Goal: Task Accomplishment & Management: Manage account settings

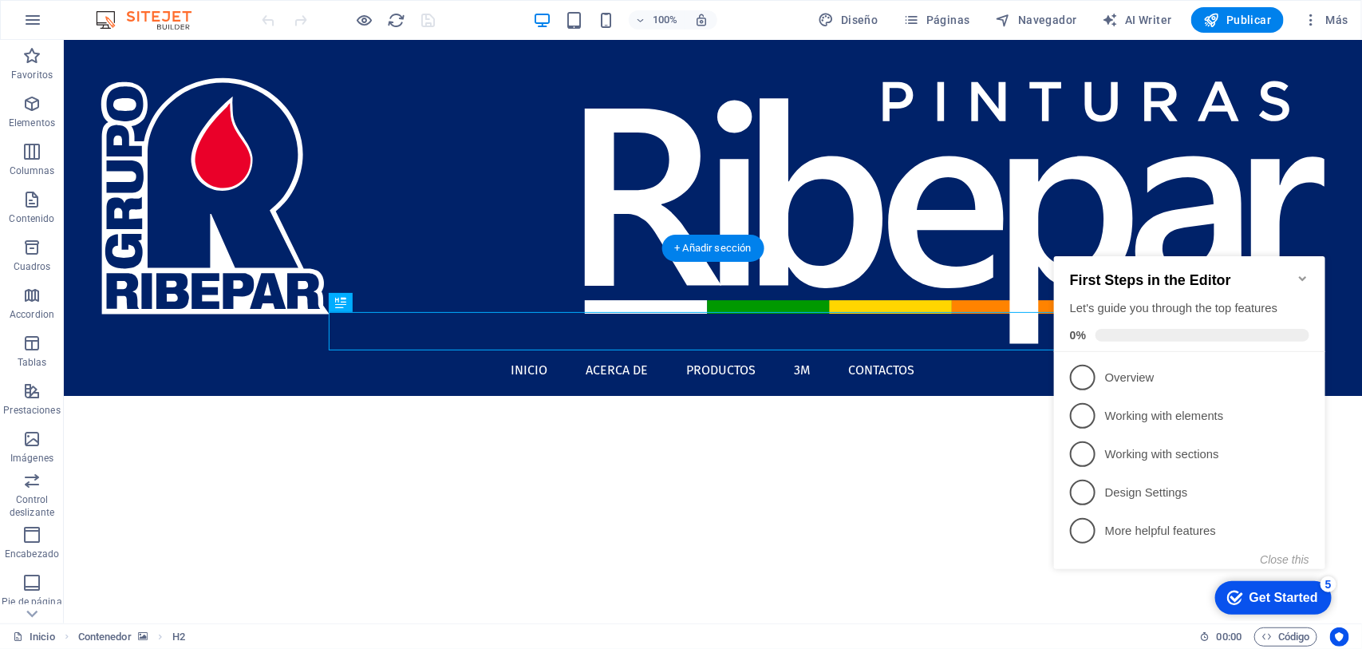
scroll to position [14, 0]
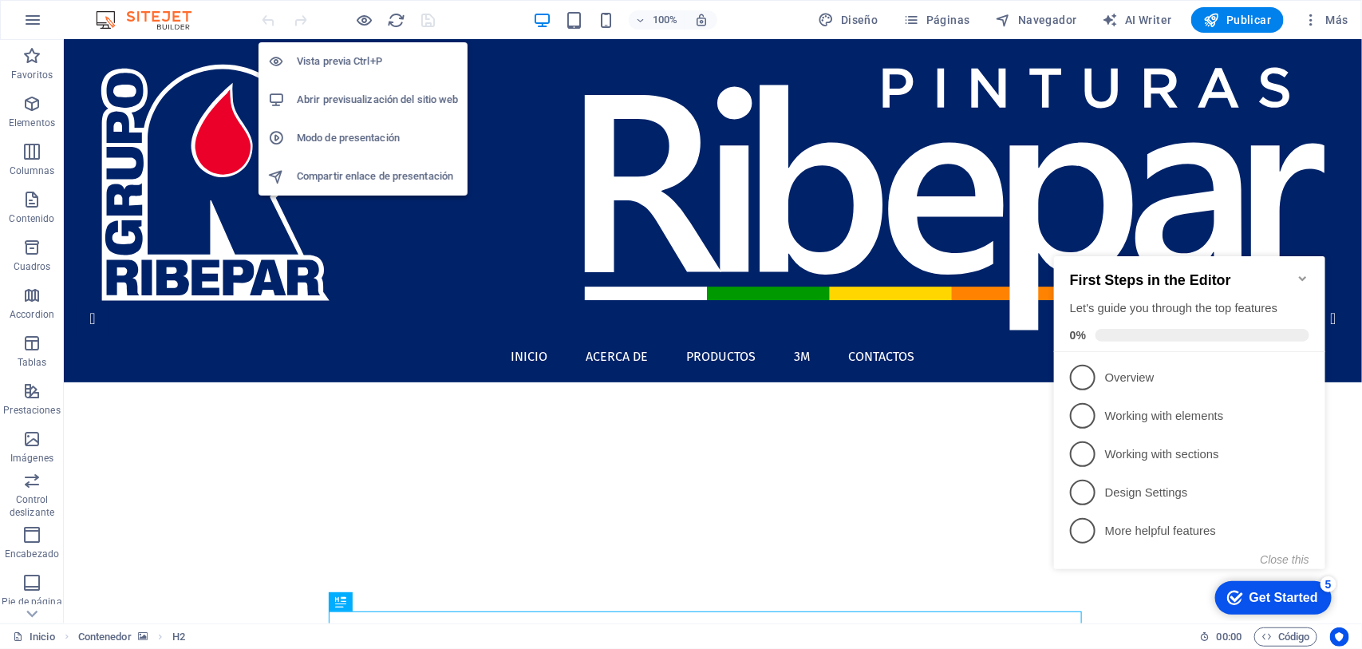
click at [381, 105] on h6 "Abrir previsualización del sitio web" at bounding box center [377, 99] width 161 height 19
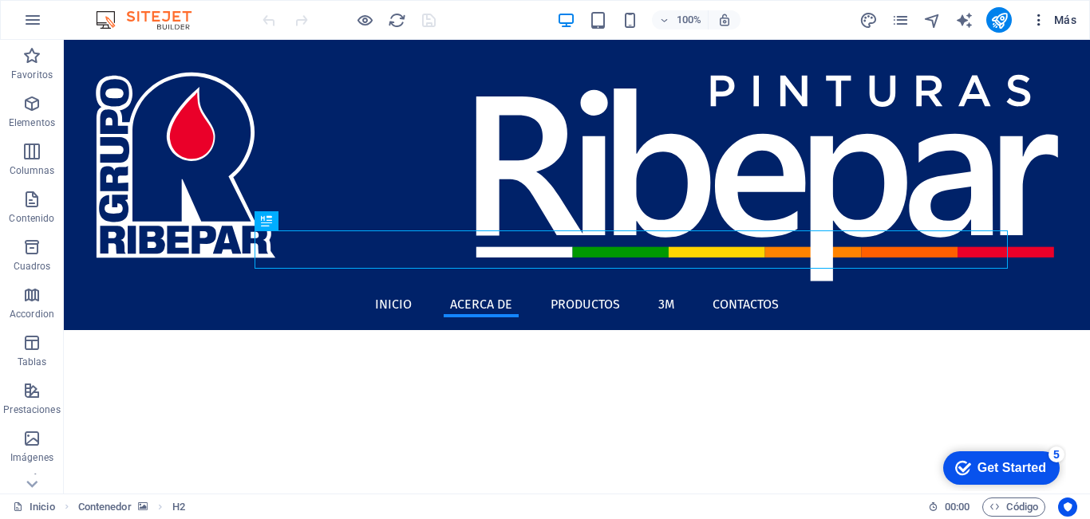
scroll to position [349, 0]
click at [1067, 14] on span "Más" at bounding box center [1053, 20] width 45 height 16
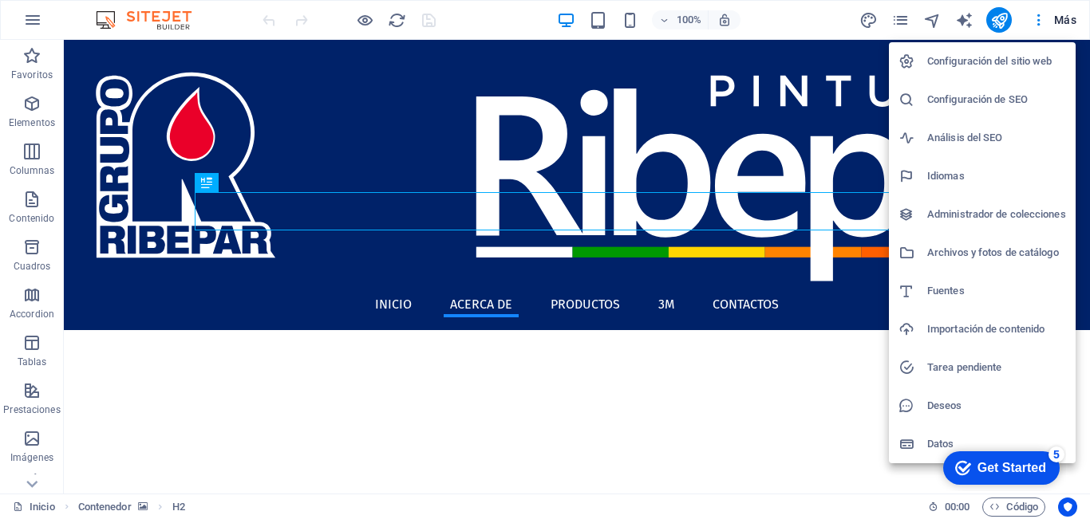
click at [969, 216] on h6 "Administrador de colecciones" at bounding box center [996, 214] width 139 height 19
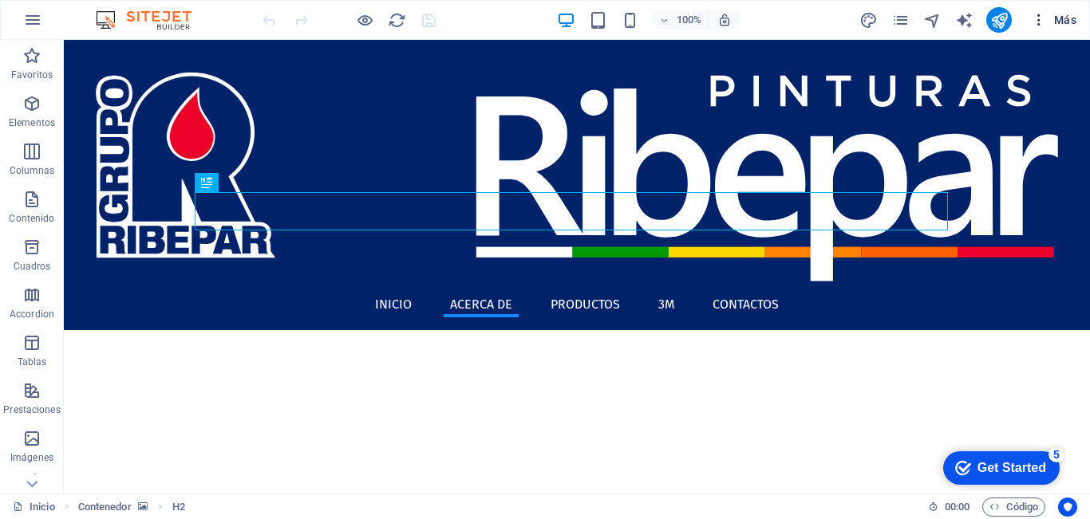
click at [1067, 15] on span "Más" at bounding box center [1053, 20] width 45 height 16
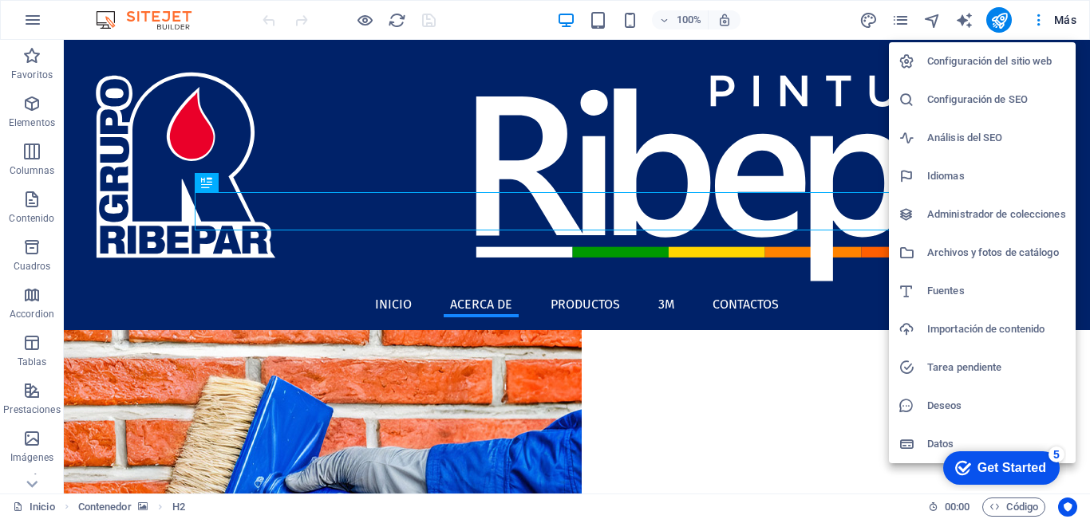
click at [948, 257] on h6 "Archivos y fotos de catálogo" at bounding box center [996, 252] width 139 height 19
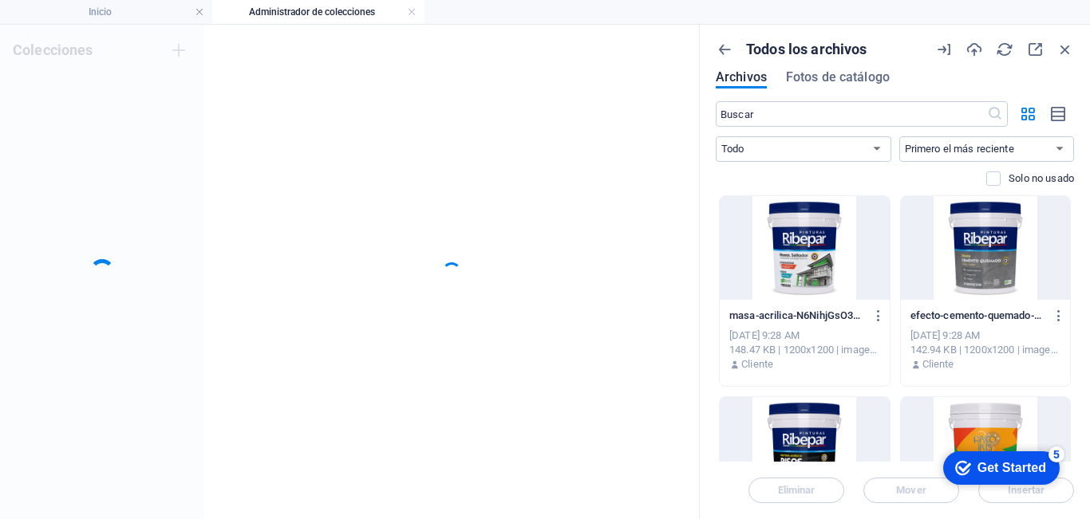
scroll to position [0, 0]
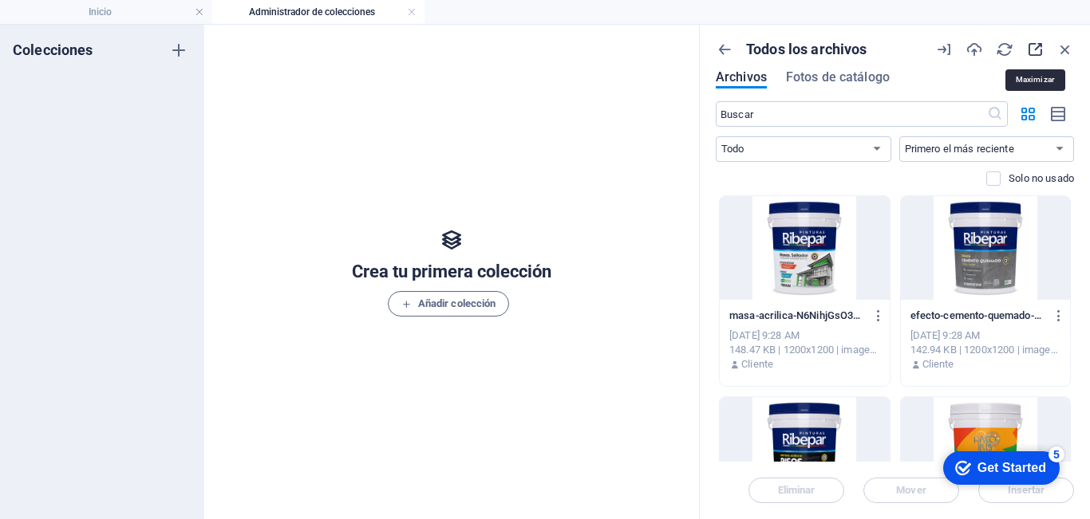
click at [1036, 48] on icon "button" at bounding box center [1035, 50] width 18 height 18
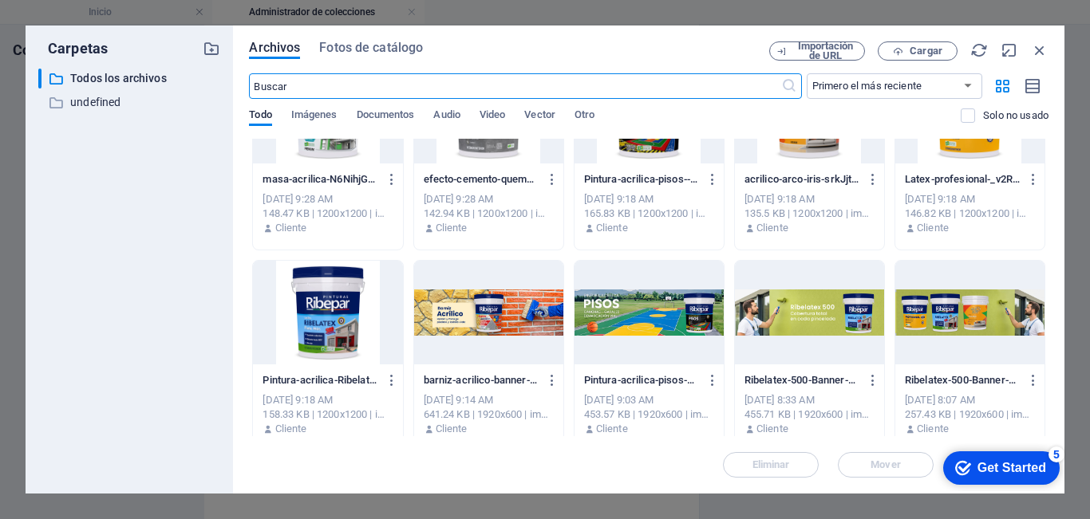
scroll to position [319, 0]
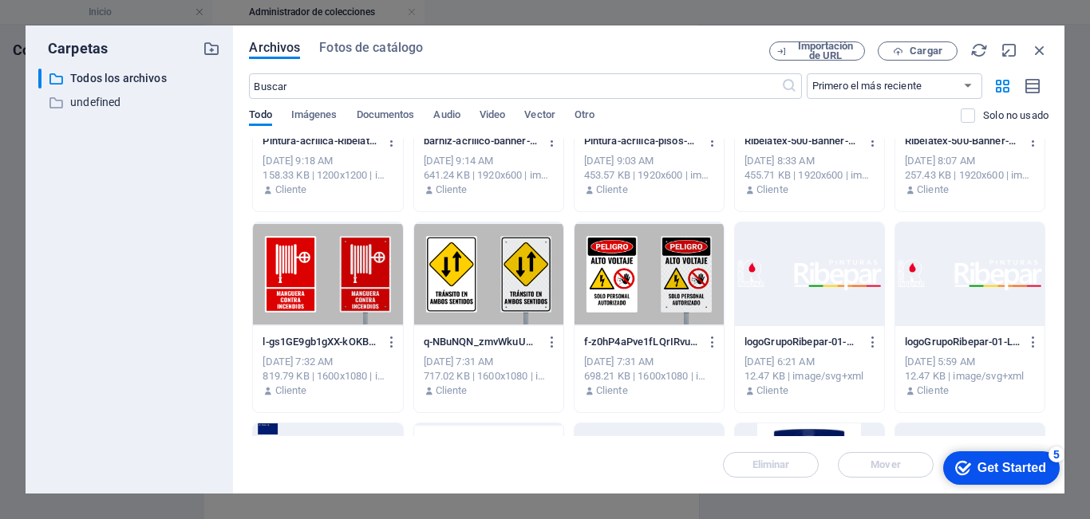
click at [314, 277] on div at bounding box center [327, 275] width 149 height 104
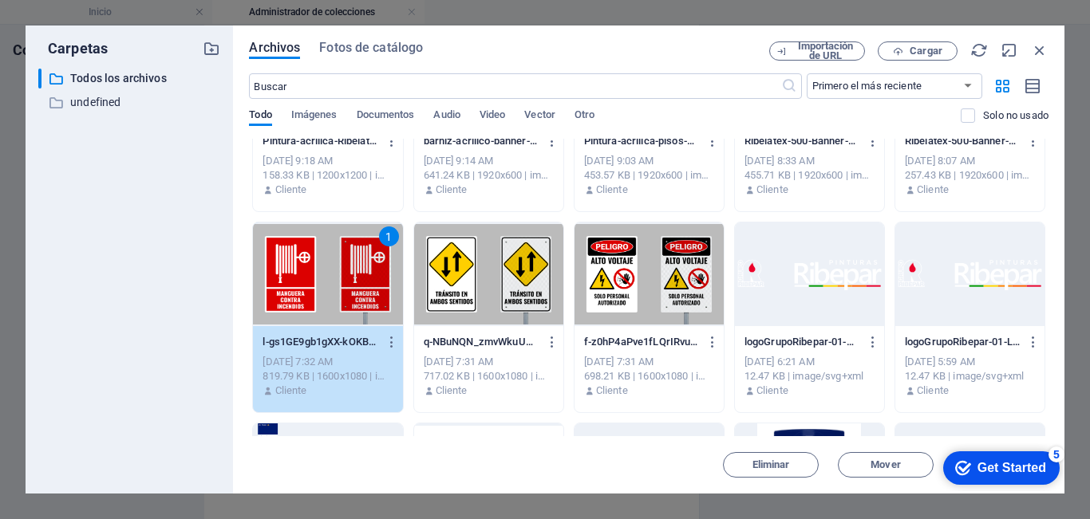
click at [642, 287] on div at bounding box center [648, 275] width 149 height 104
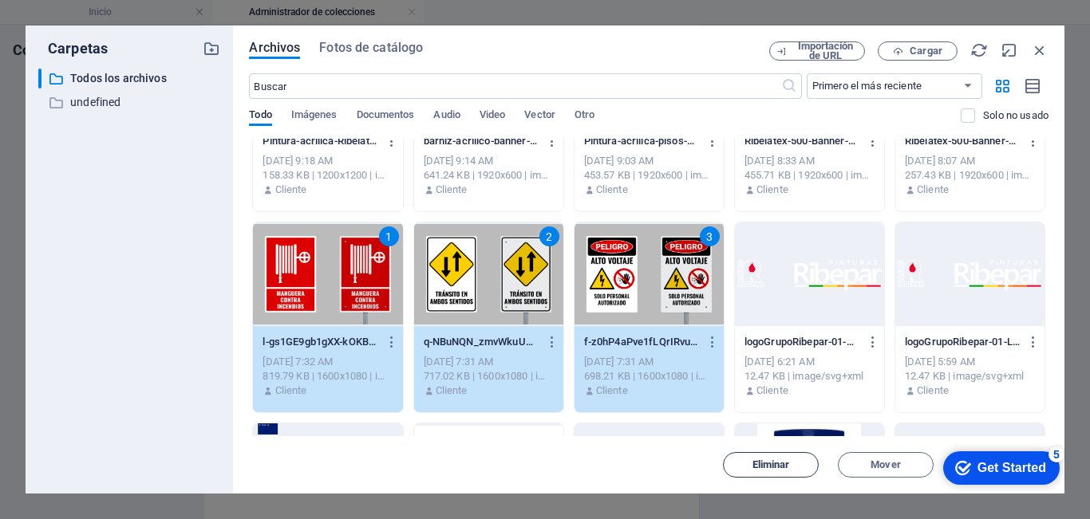
click at [773, 466] on span "Eliminar" at bounding box center [771, 465] width 38 height 10
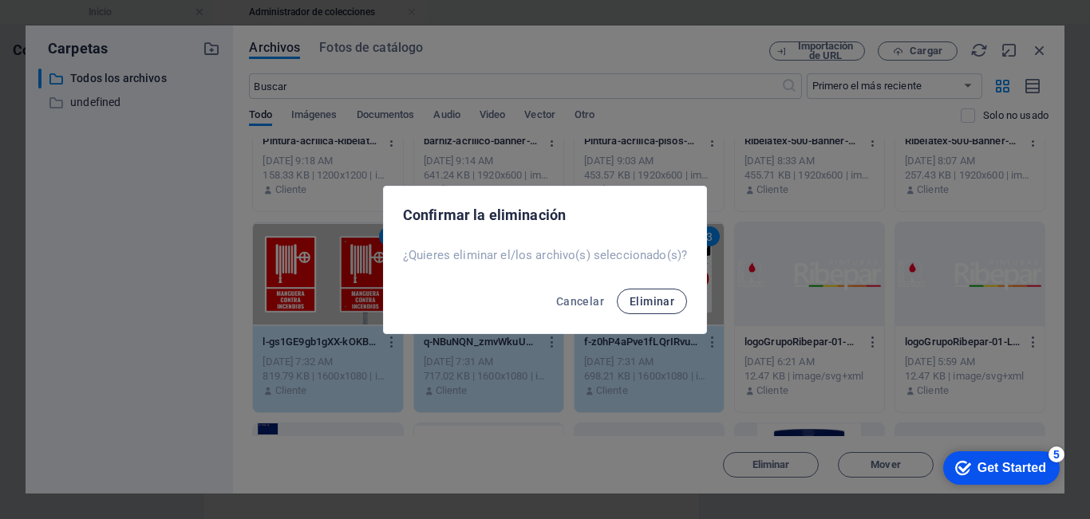
click at [637, 301] on span "Eliminar" at bounding box center [652, 301] width 45 height 13
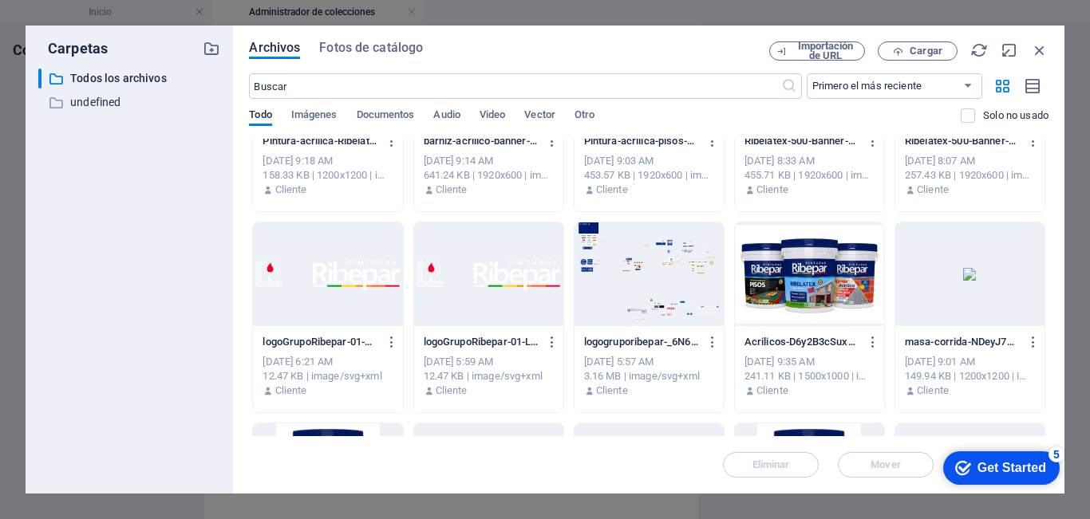
click at [630, 296] on div at bounding box center [648, 275] width 149 height 104
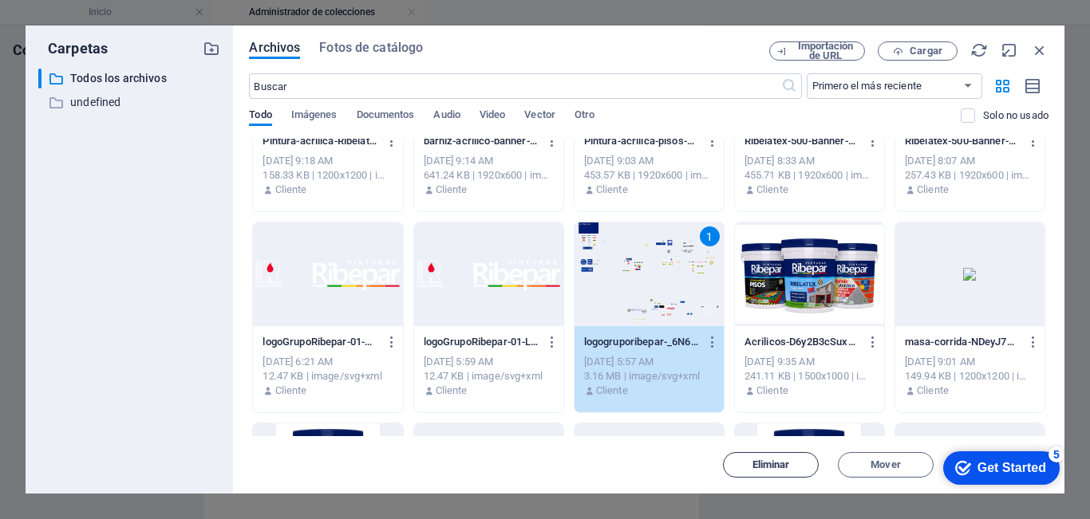
click at [770, 465] on span "Eliminar" at bounding box center [771, 465] width 38 height 10
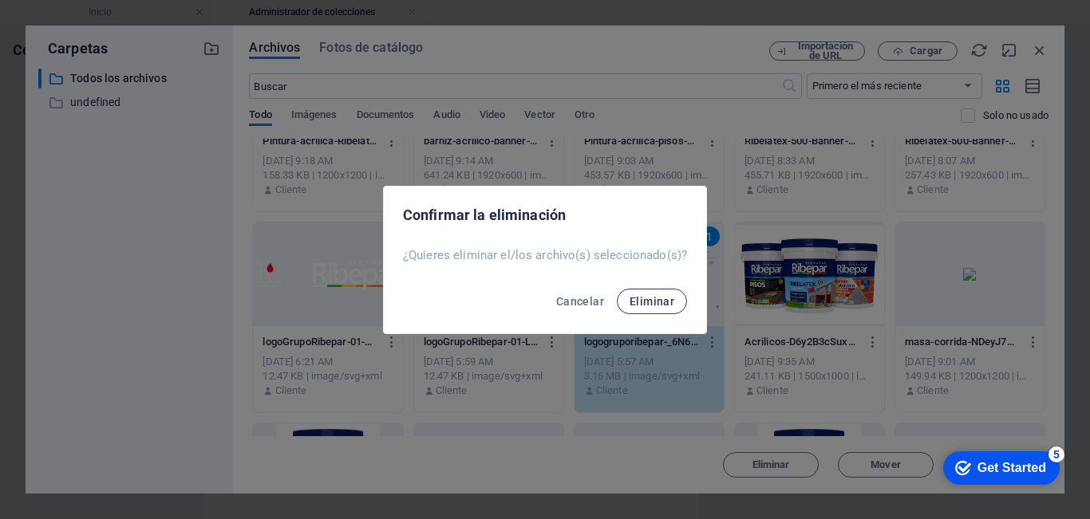
click at [638, 297] on span "Eliminar" at bounding box center [652, 301] width 45 height 13
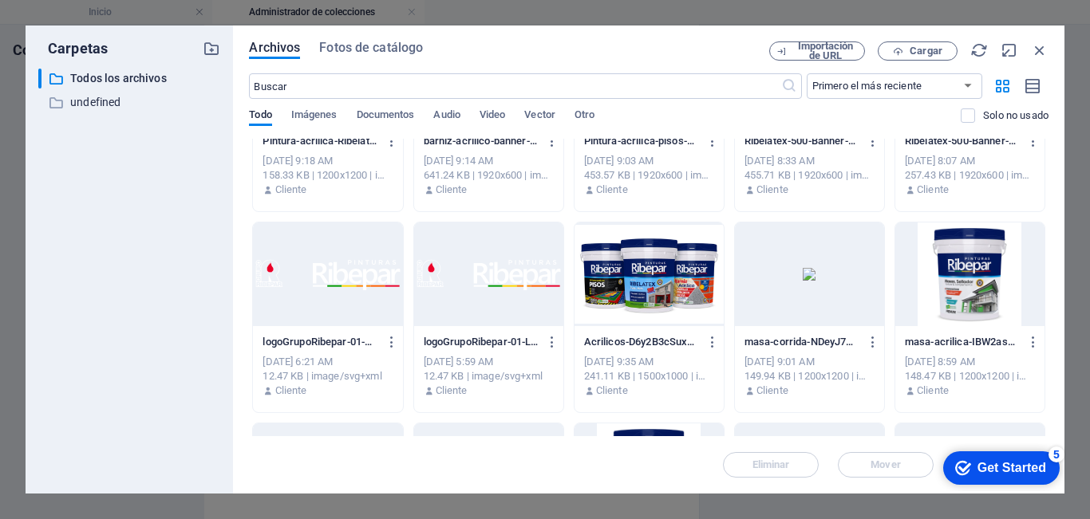
click at [641, 278] on div at bounding box center [648, 275] width 149 height 104
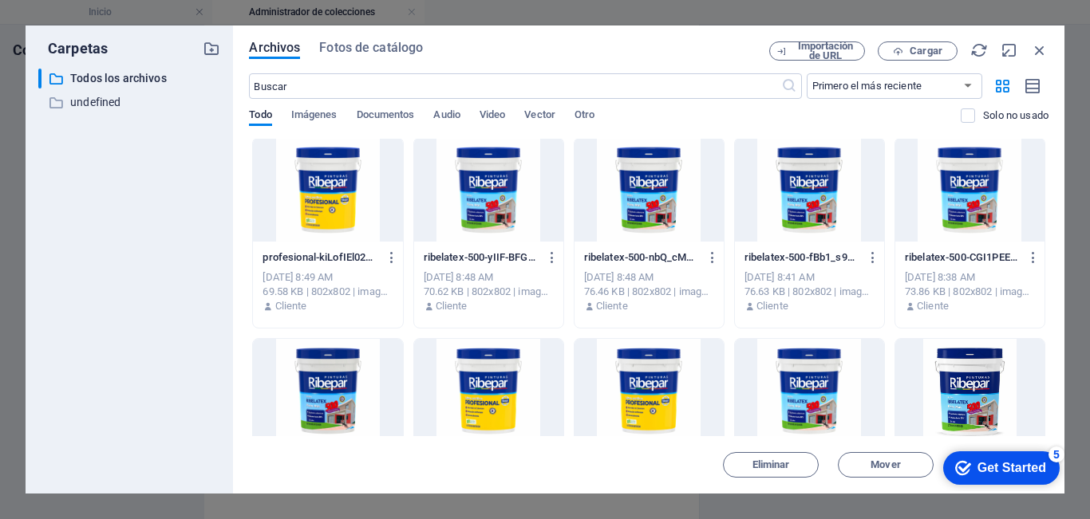
scroll to position [2952, 0]
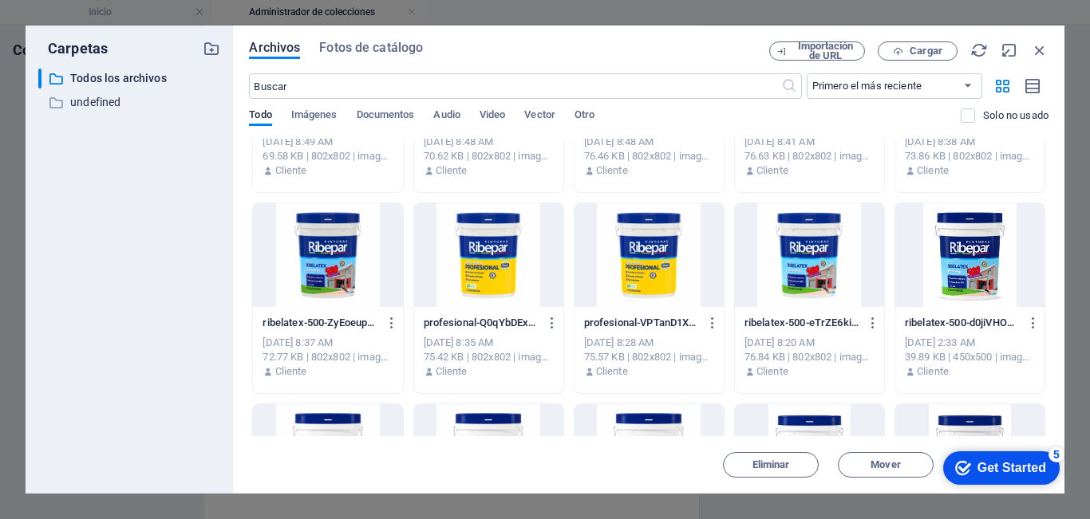
click at [976, 292] on div at bounding box center [969, 255] width 149 height 104
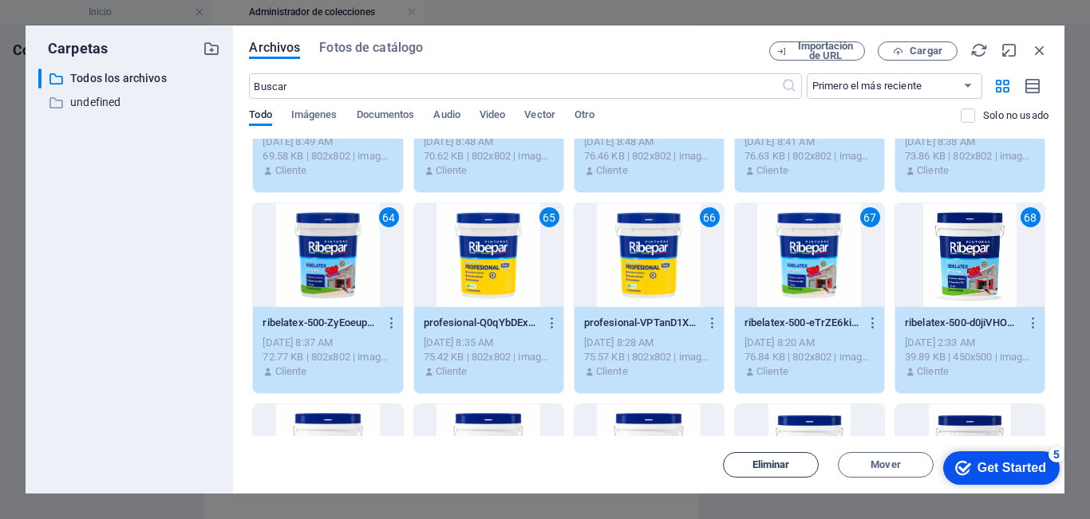
click at [783, 469] on span "Eliminar" at bounding box center [771, 465] width 38 height 10
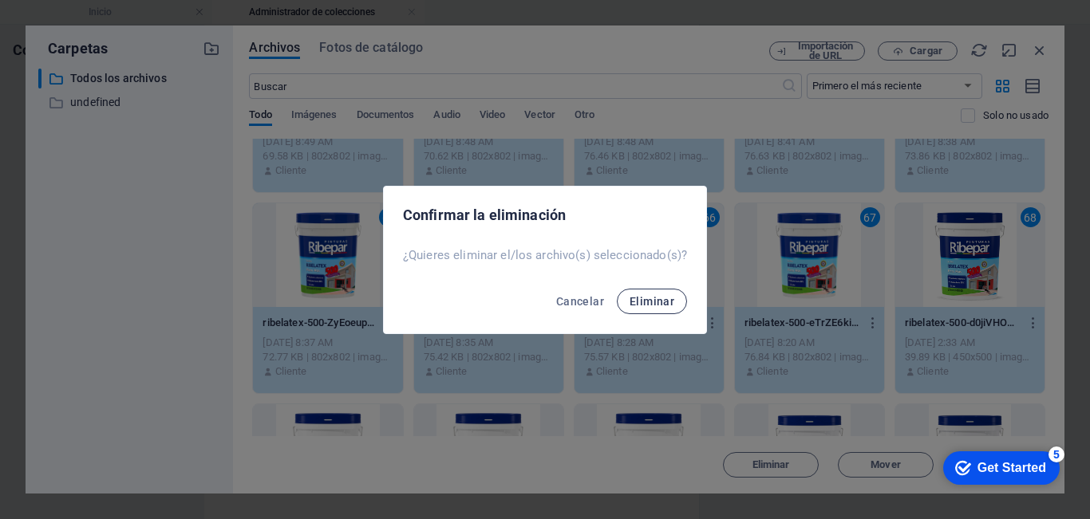
click at [662, 302] on span "Eliminar" at bounding box center [652, 301] width 45 height 13
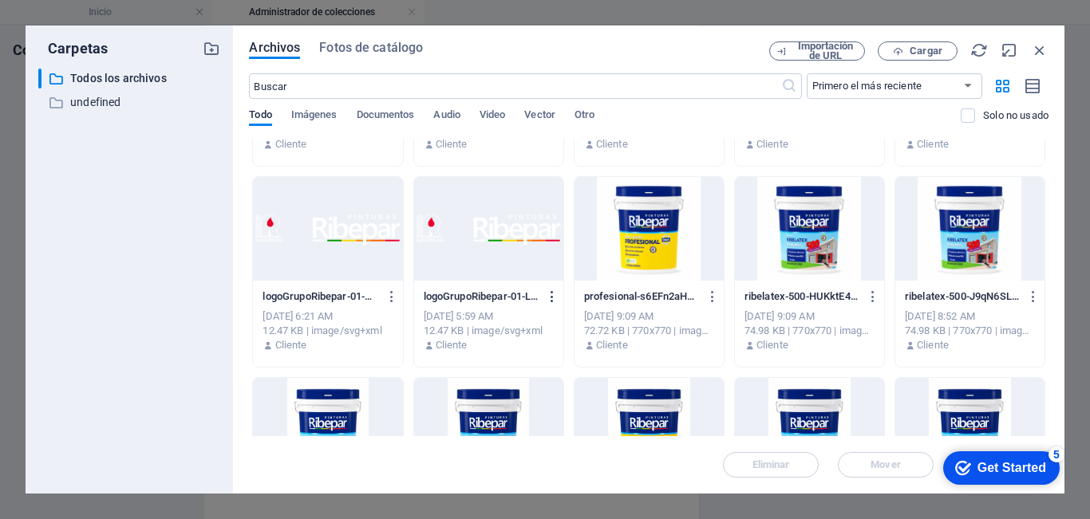
scroll to position [377, 0]
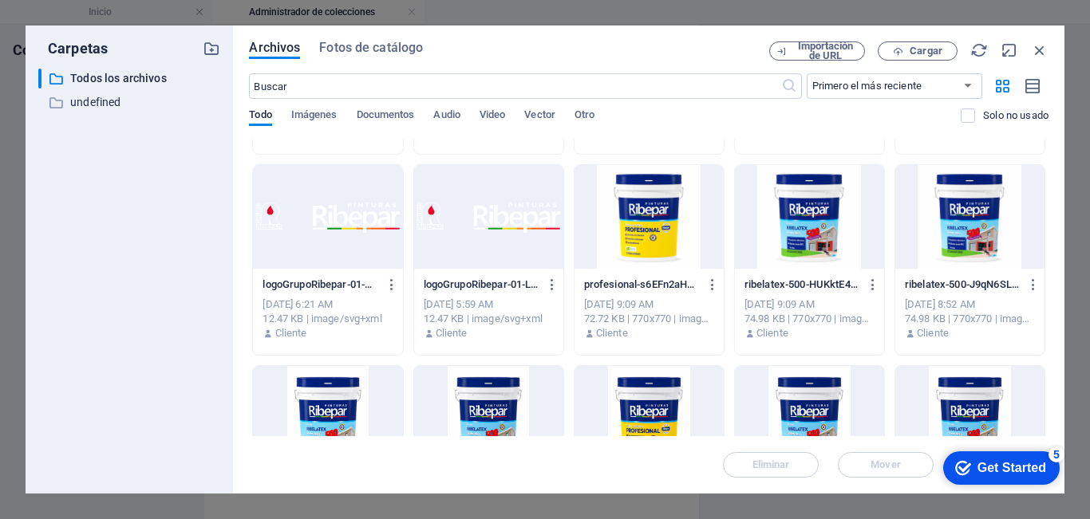
drag, startPoint x: 625, startPoint y: 215, endPoint x: 645, endPoint y: 250, distance: 40.1
click at [625, 215] on div at bounding box center [648, 217] width 149 height 104
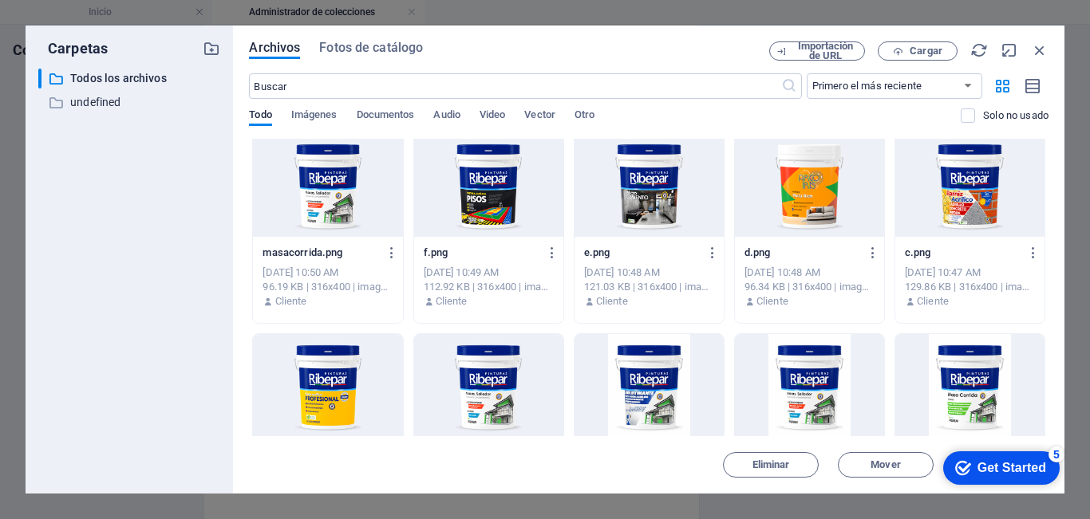
scroll to position [1653, 0]
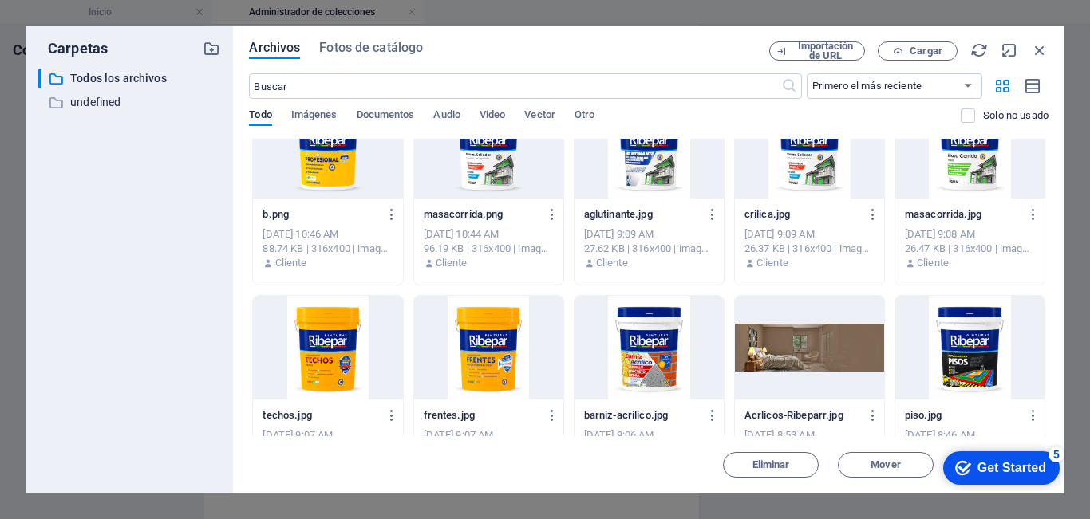
click at [645, 347] on div at bounding box center [648, 348] width 149 height 104
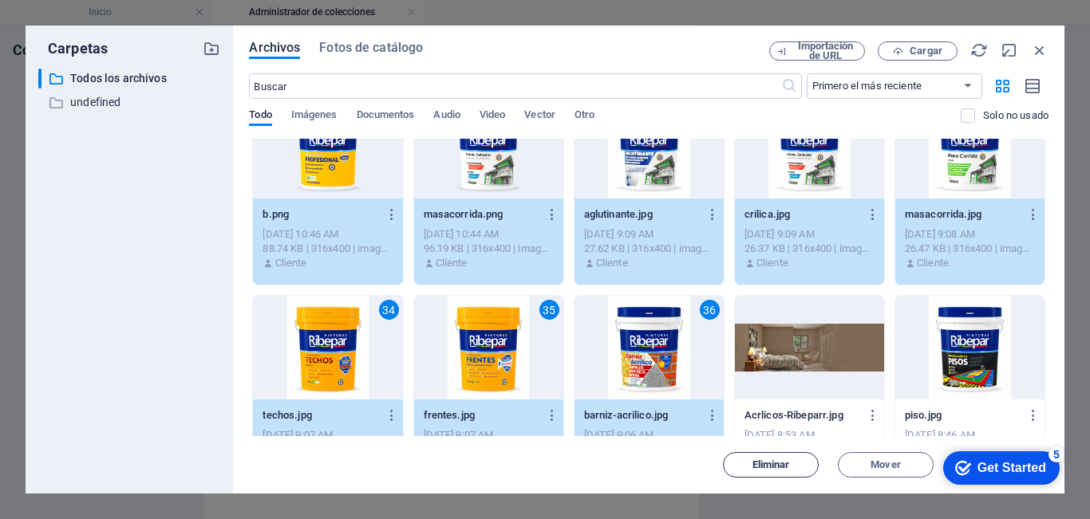
click at [764, 461] on span "Eliminar" at bounding box center [771, 465] width 38 height 10
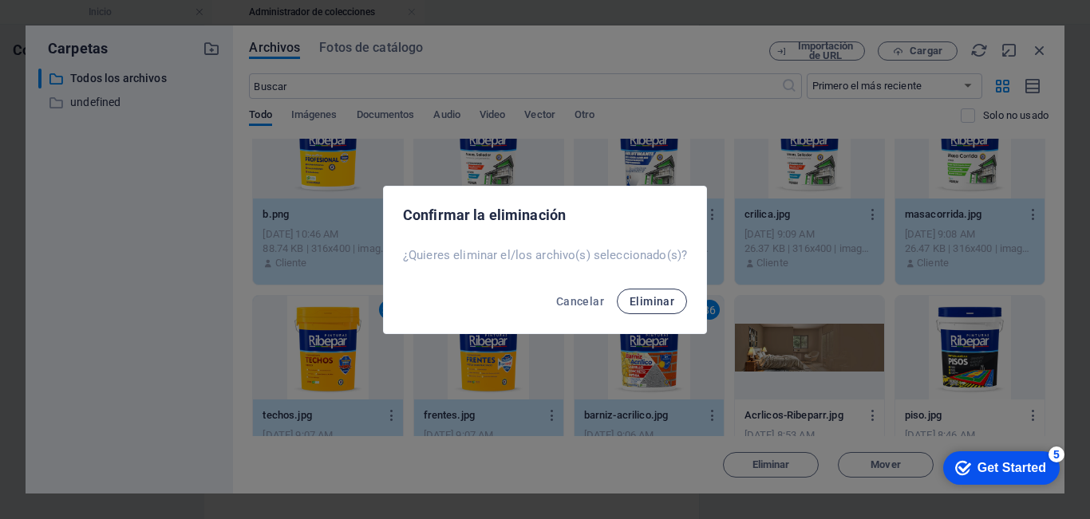
click at [644, 301] on span "Eliminar" at bounding box center [652, 301] width 45 height 13
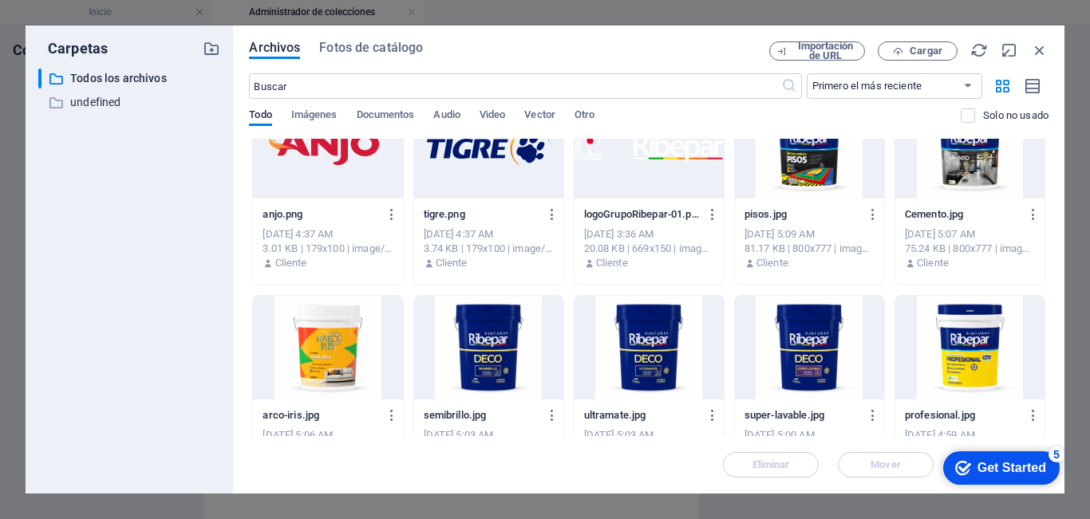
scroll to position [246, 0]
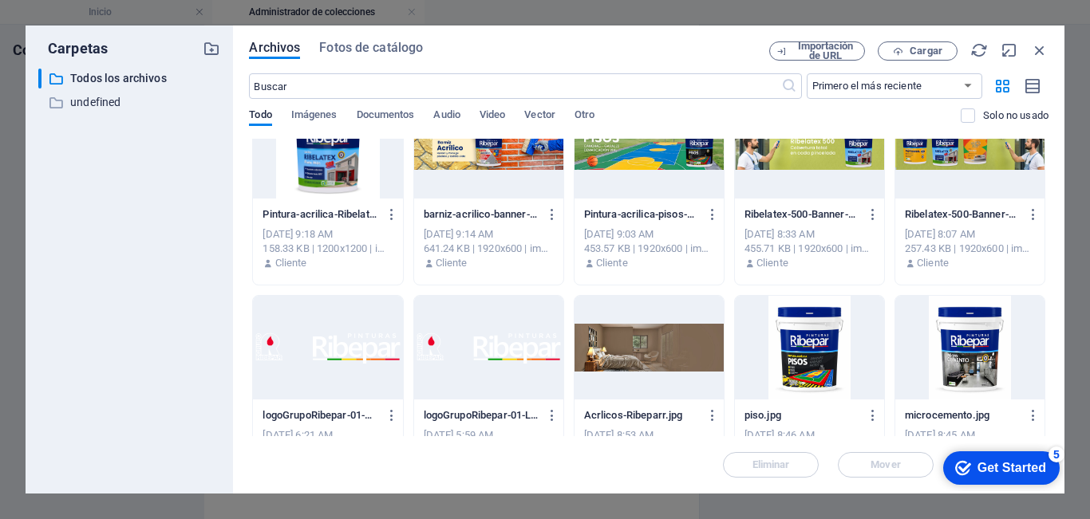
click at [815, 324] on div at bounding box center [809, 348] width 149 height 104
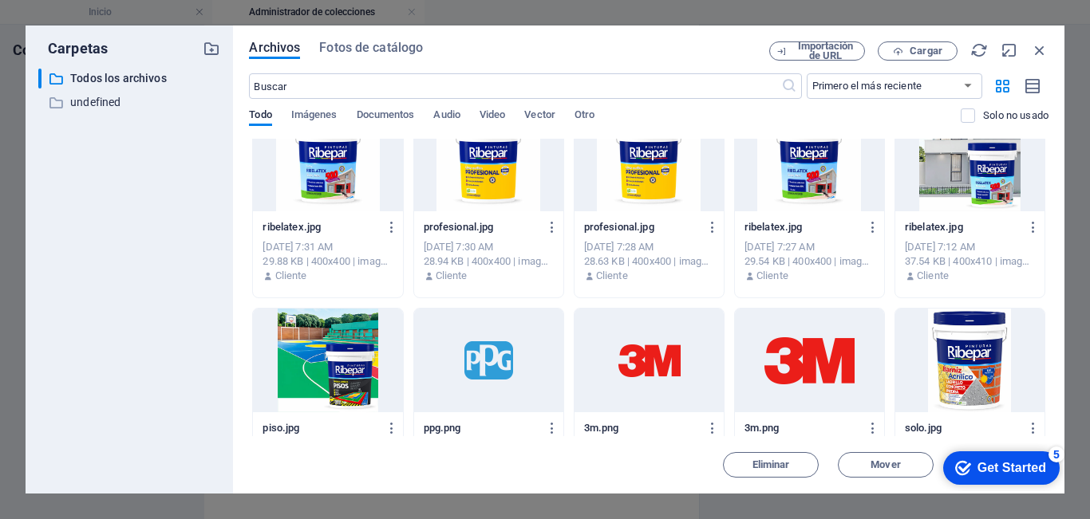
scroll to position [1044, 0]
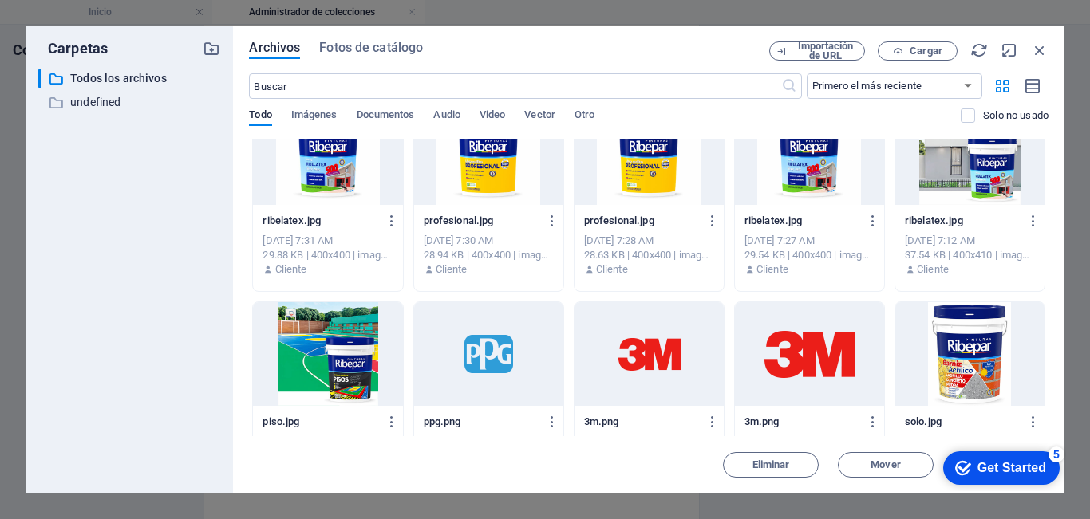
click at [331, 345] on div at bounding box center [327, 354] width 149 height 104
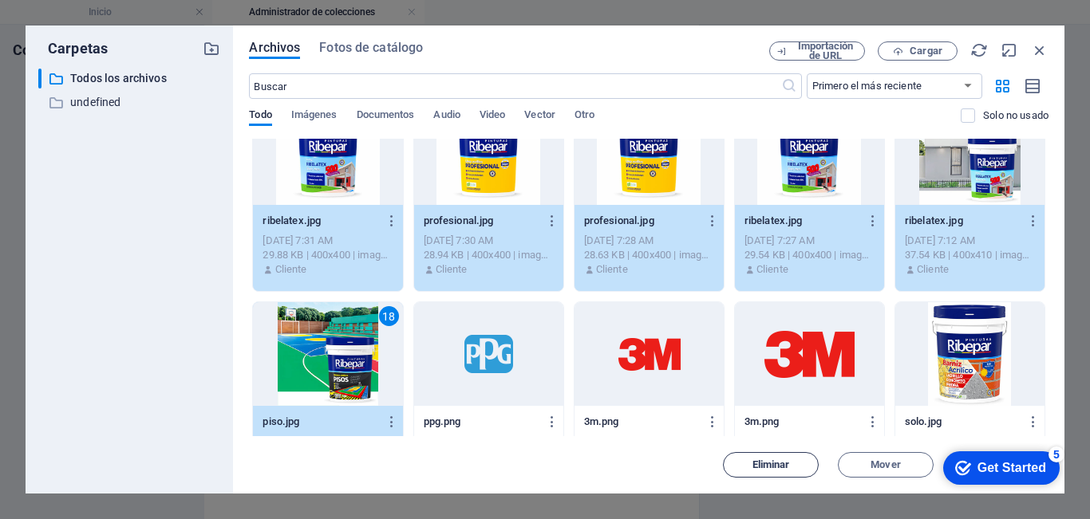
click at [768, 460] on span "Eliminar" at bounding box center [771, 465] width 38 height 10
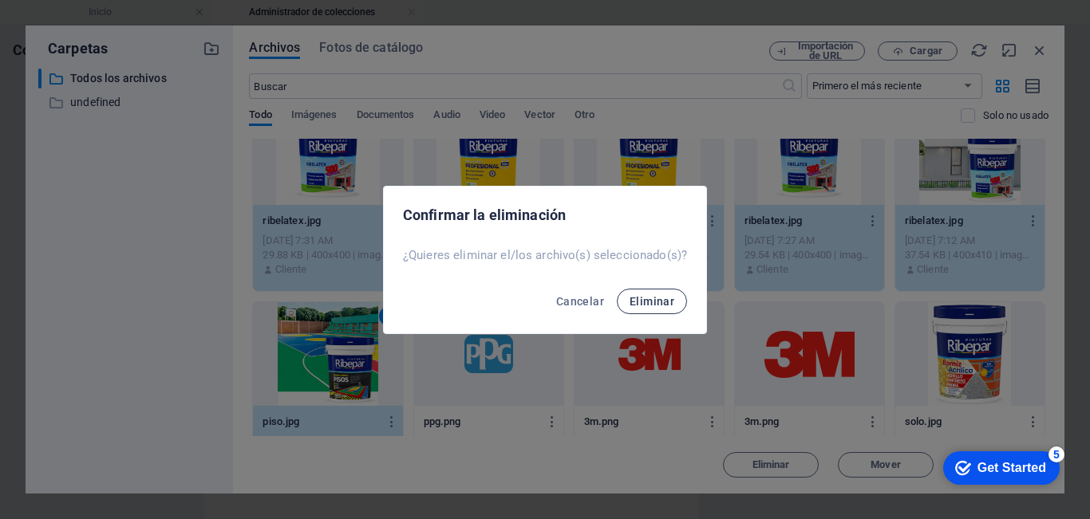
click at [645, 304] on span "Eliminar" at bounding box center [652, 301] width 45 height 13
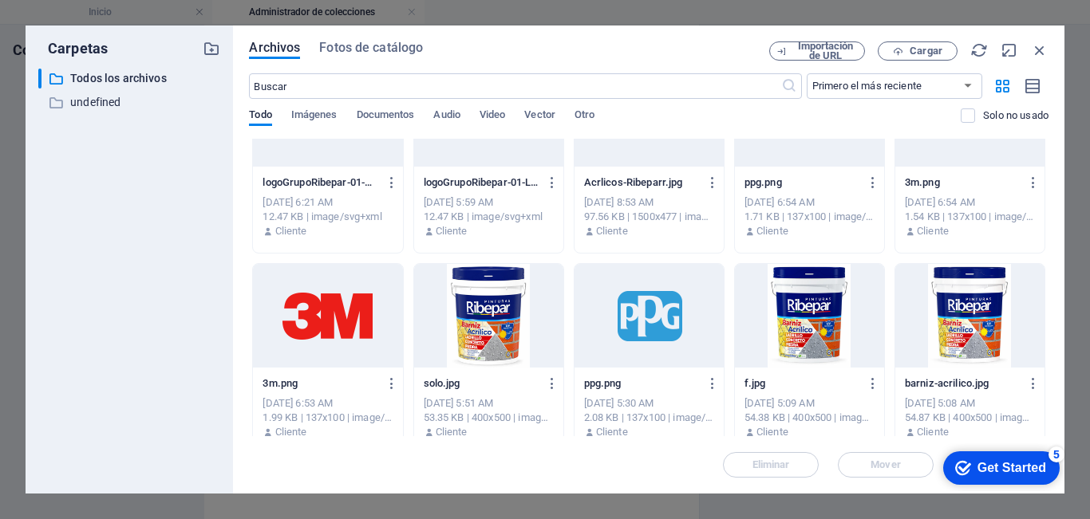
scroll to position [559, 0]
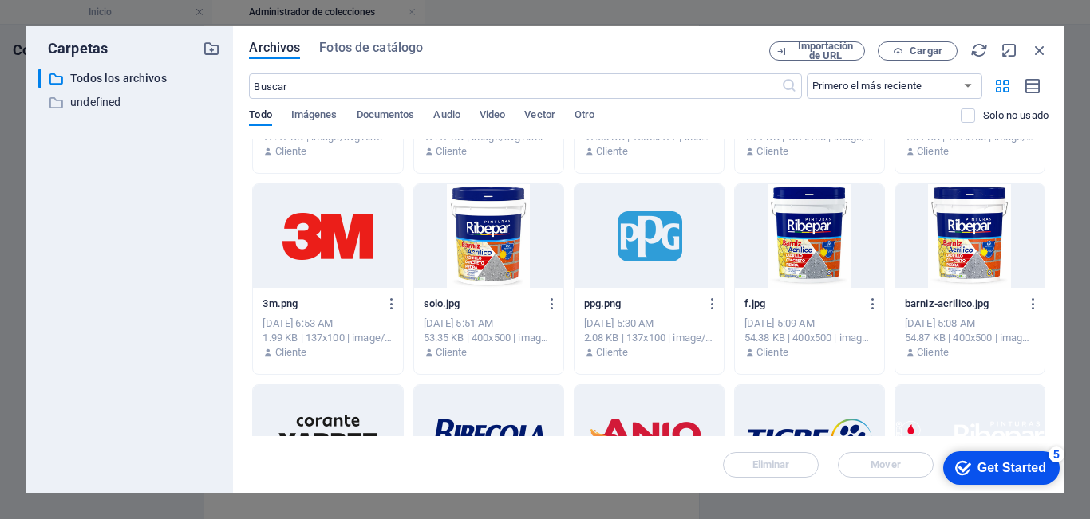
click at [503, 244] on div at bounding box center [488, 236] width 149 height 104
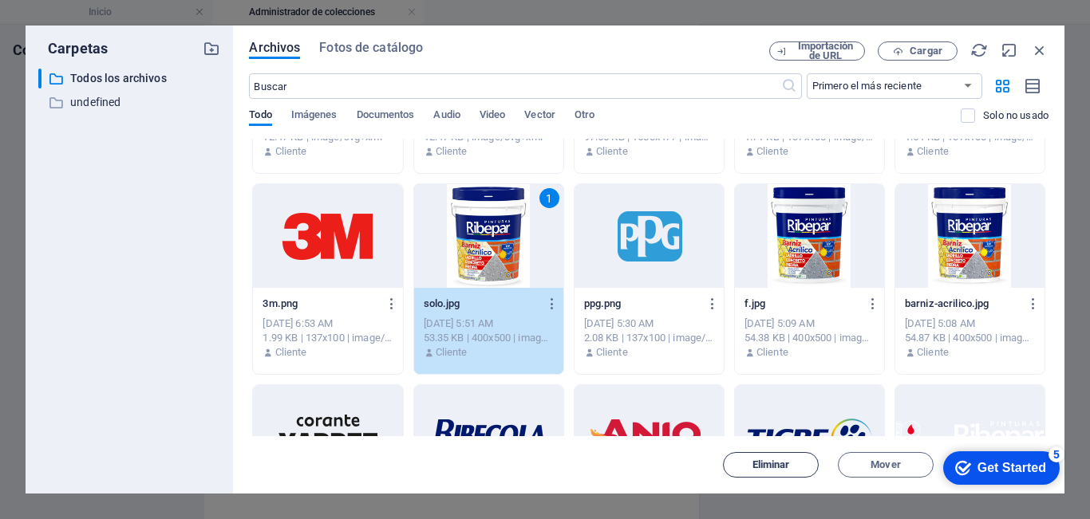
click at [766, 476] on button "Eliminar" at bounding box center [771, 465] width 96 height 26
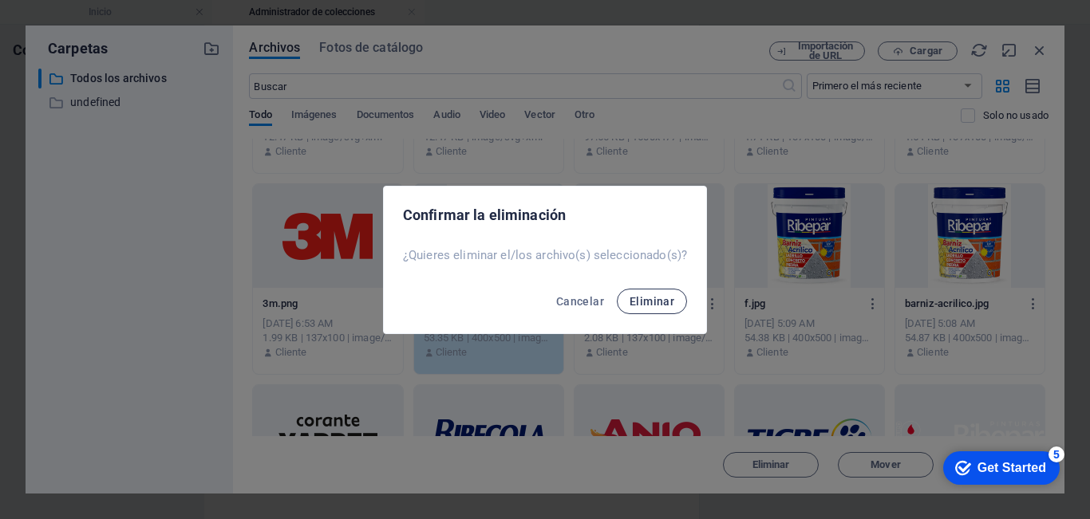
click at [658, 306] on span "Eliminar" at bounding box center [652, 301] width 45 height 13
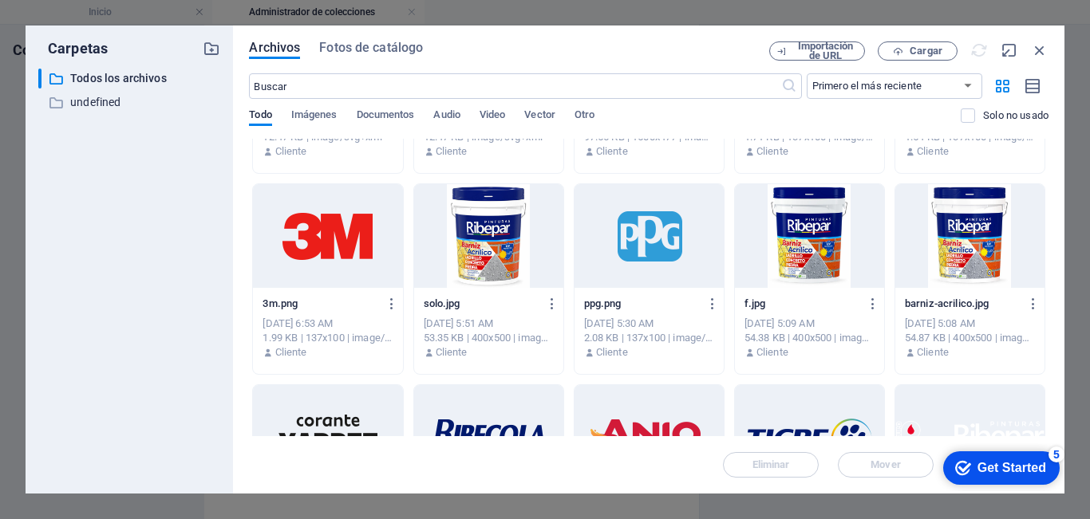
click at [827, 245] on div at bounding box center [809, 236] width 149 height 104
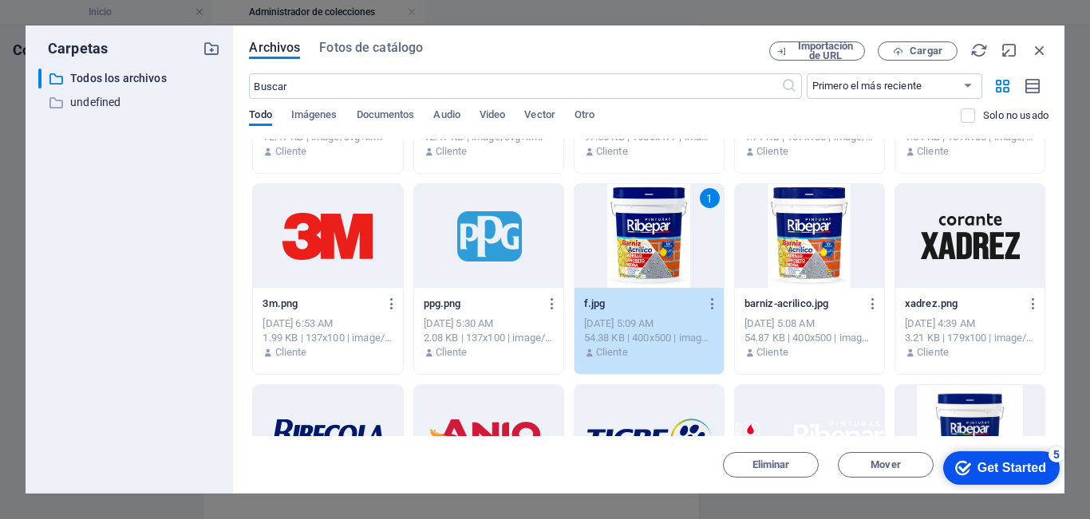
click at [819, 251] on div at bounding box center [809, 236] width 149 height 104
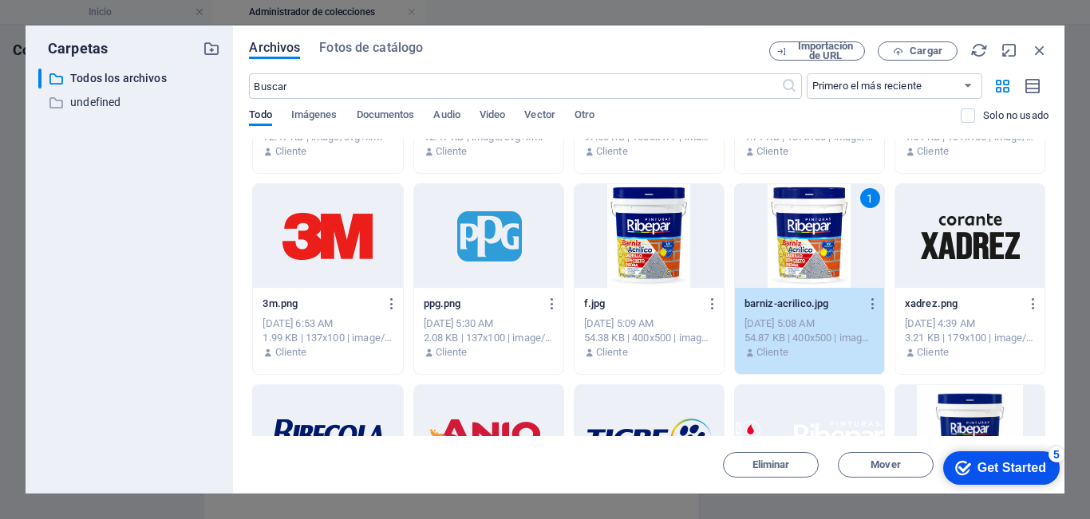
click at [641, 266] on div at bounding box center [648, 236] width 149 height 104
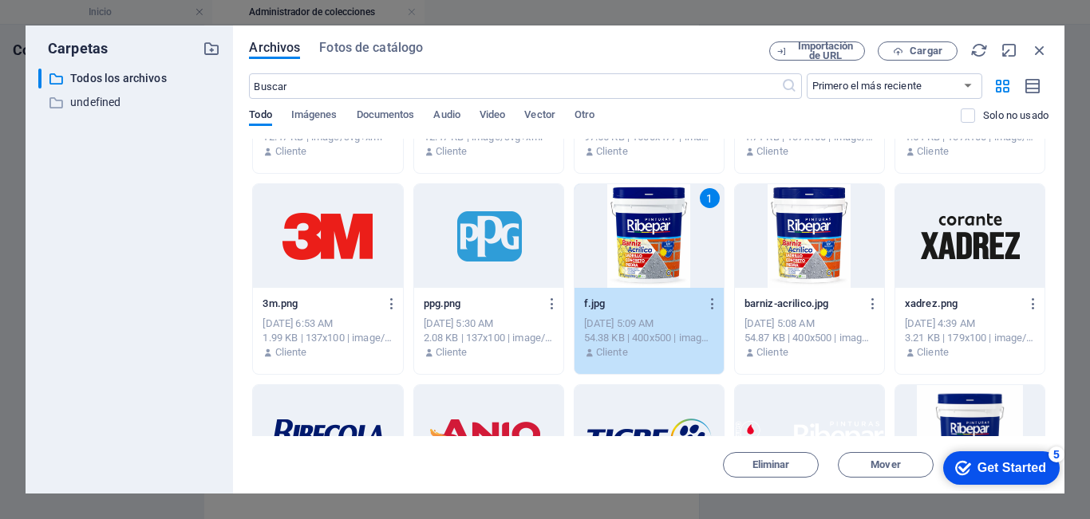
click at [800, 239] on div at bounding box center [809, 236] width 149 height 104
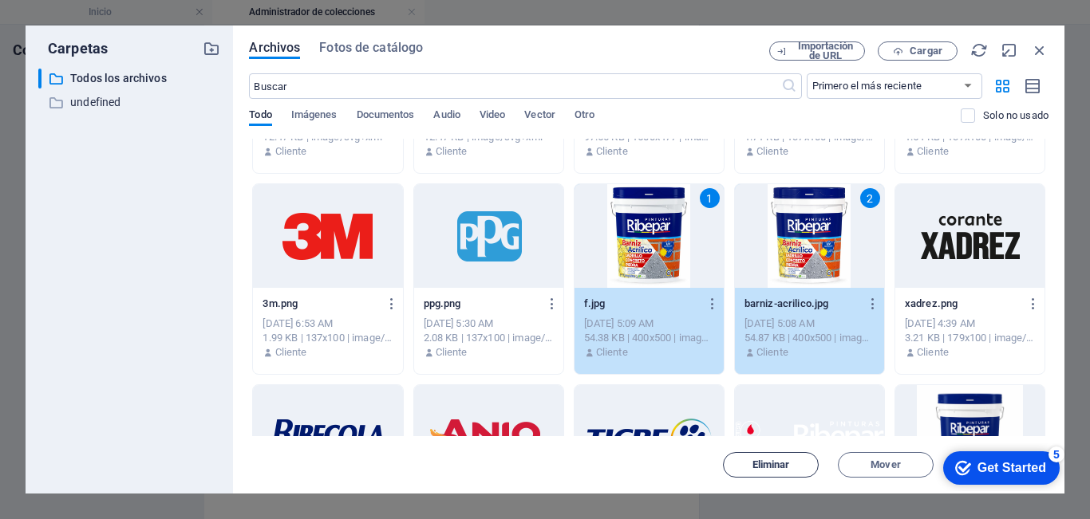
click at [763, 465] on span "Eliminar" at bounding box center [771, 465] width 38 height 10
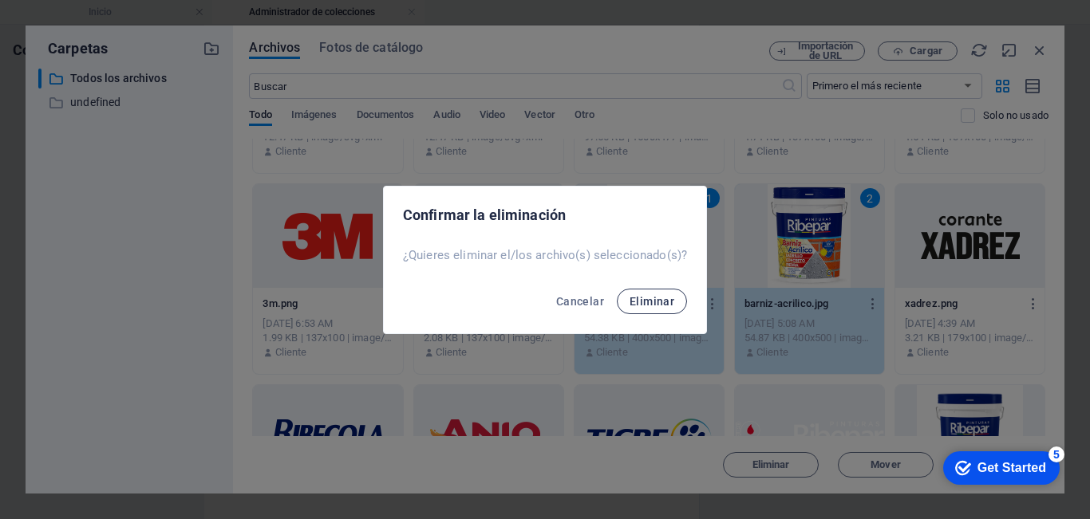
click at [667, 300] on span "Eliminar" at bounding box center [652, 301] width 45 height 13
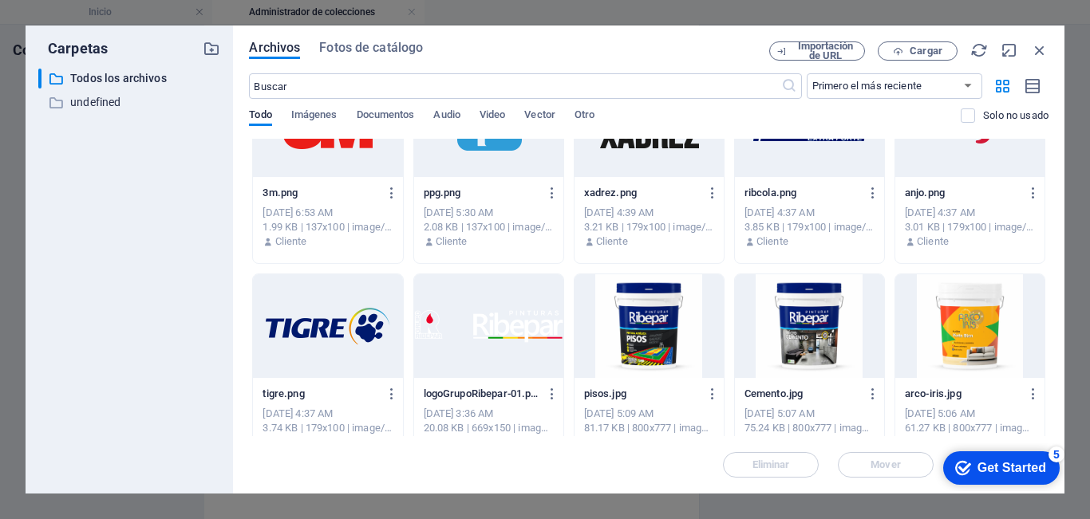
scroll to position [638, 0]
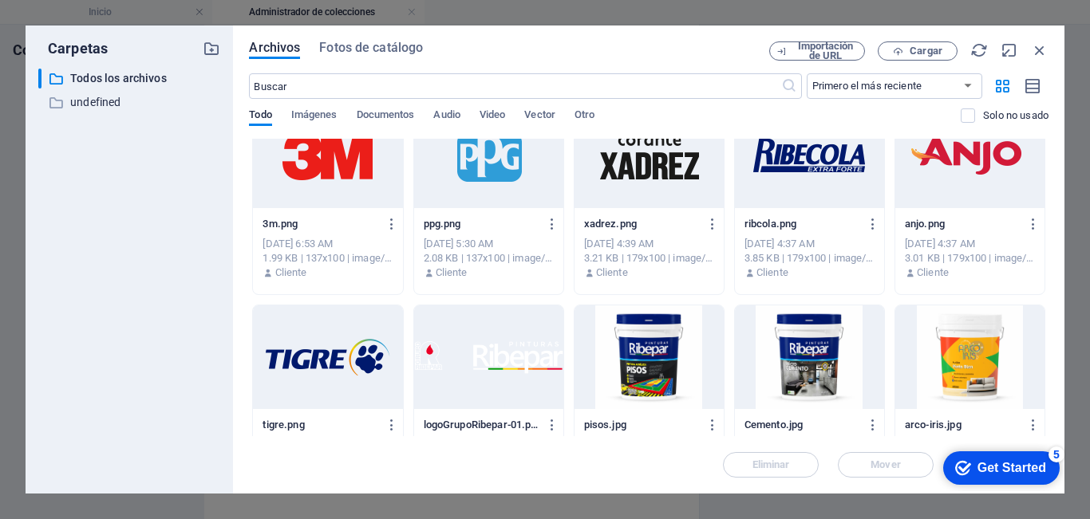
click at [660, 374] on div at bounding box center [648, 358] width 149 height 104
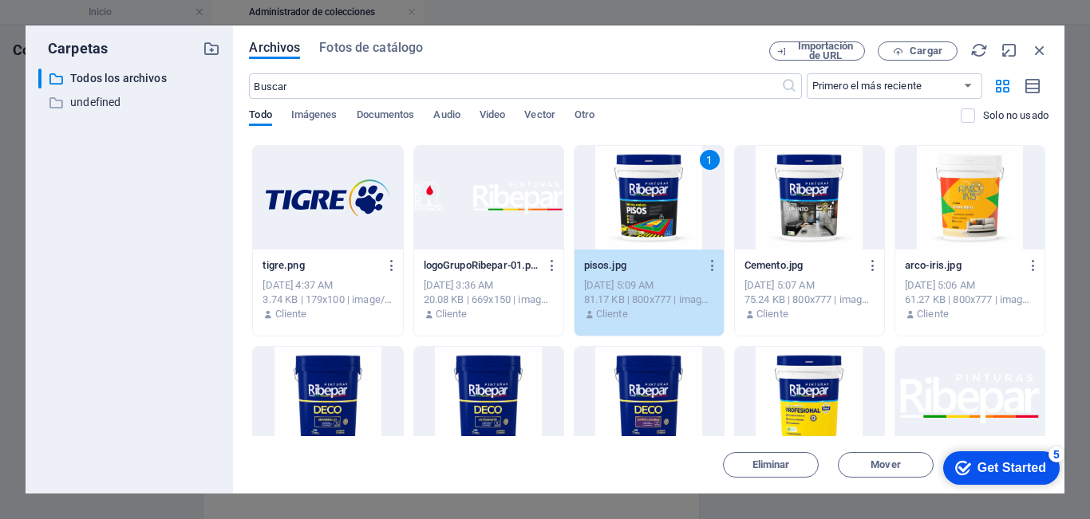
scroll to position [878, 0]
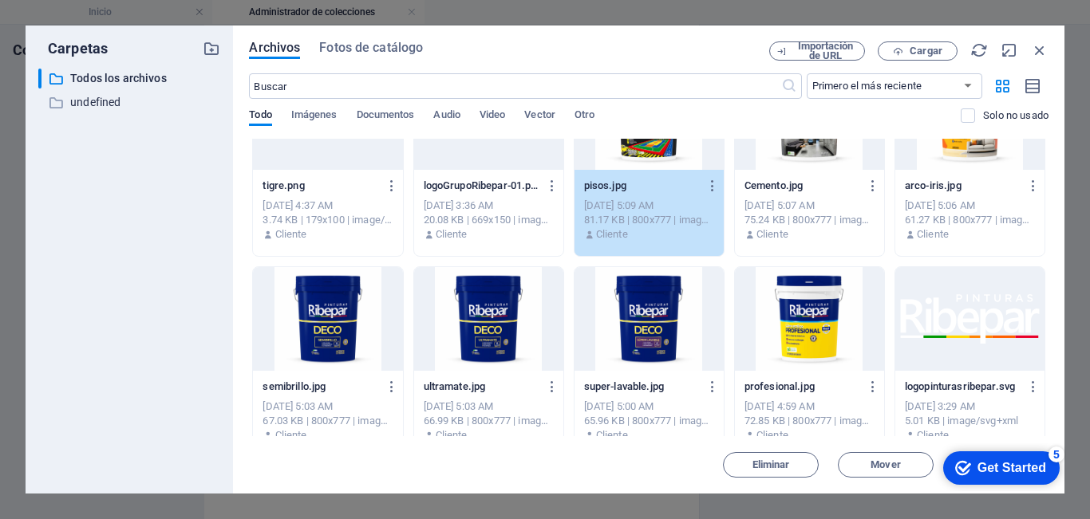
click at [791, 332] on div at bounding box center [809, 319] width 149 height 104
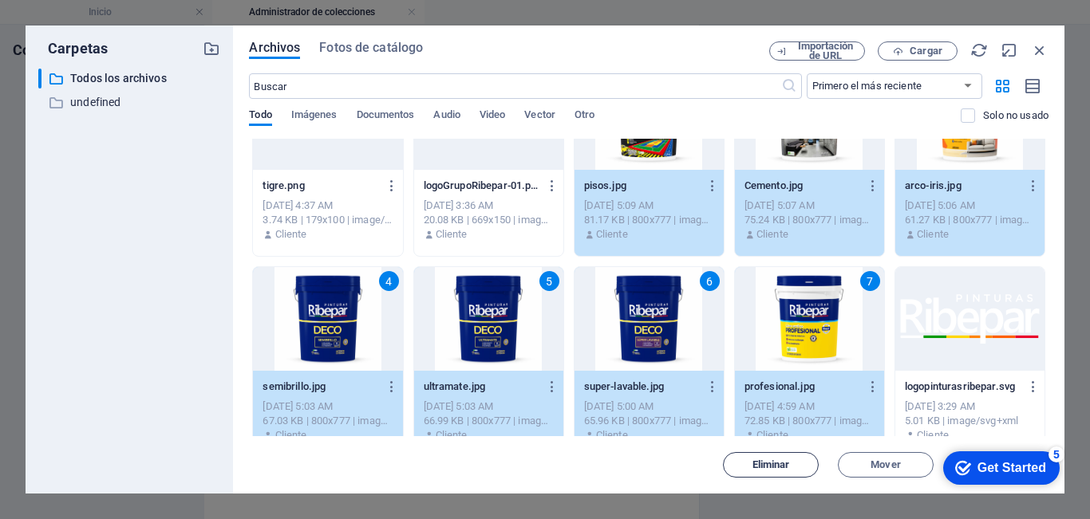
click at [766, 462] on span "Eliminar" at bounding box center [771, 465] width 38 height 10
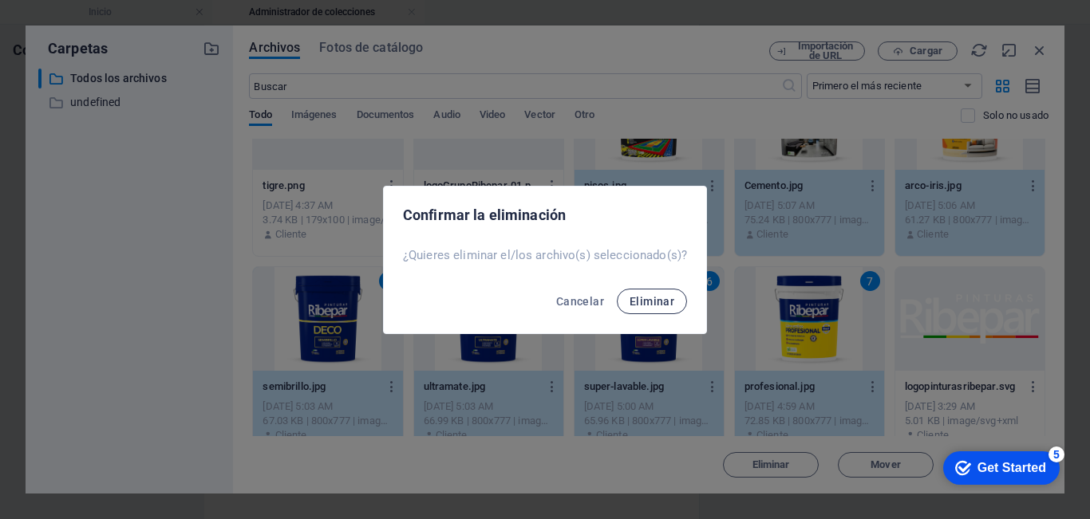
click at [652, 297] on span "Eliminar" at bounding box center [652, 301] width 45 height 13
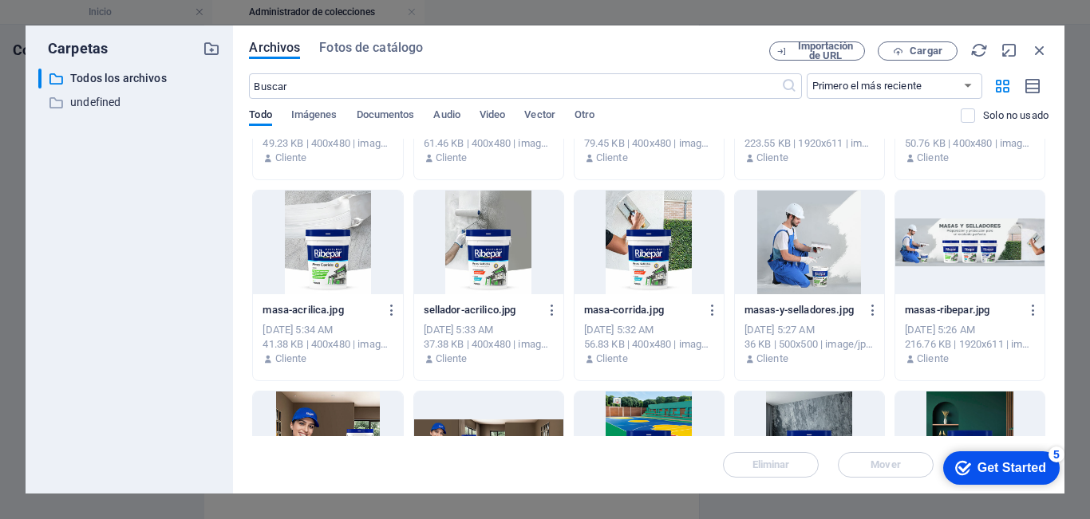
scroll to position [1197, 0]
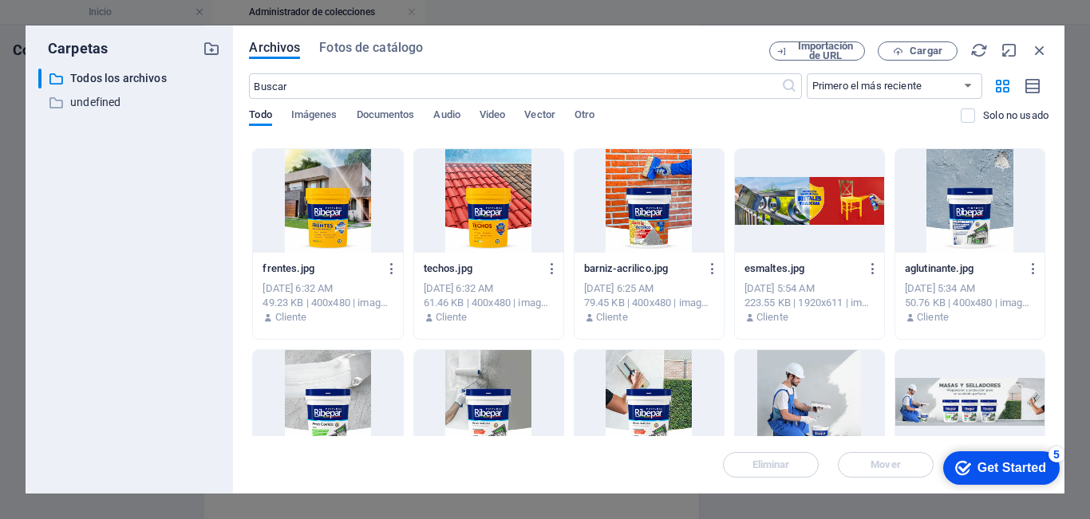
click at [341, 227] on div at bounding box center [327, 201] width 149 height 104
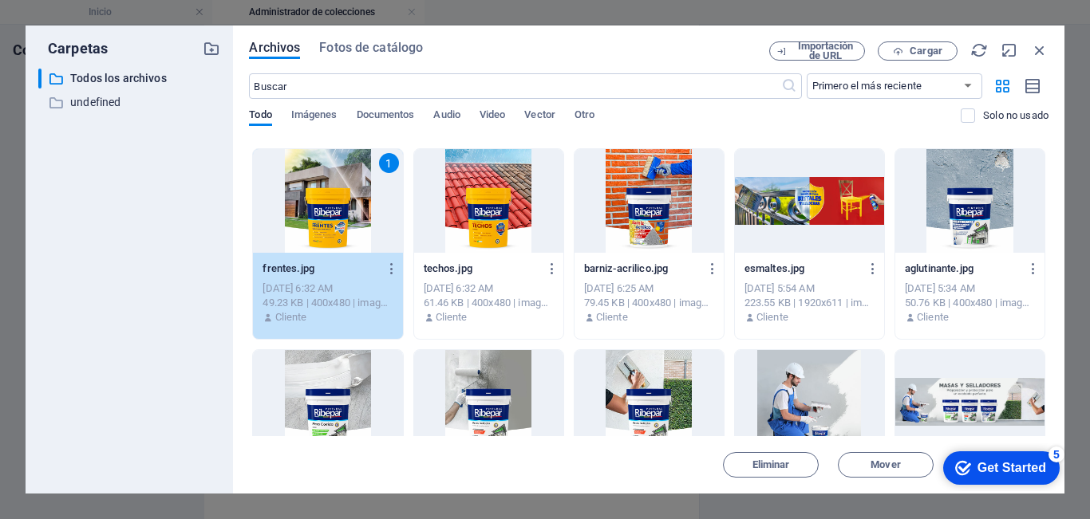
click at [668, 389] on div at bounding box center [648, 402] width 149 height 104
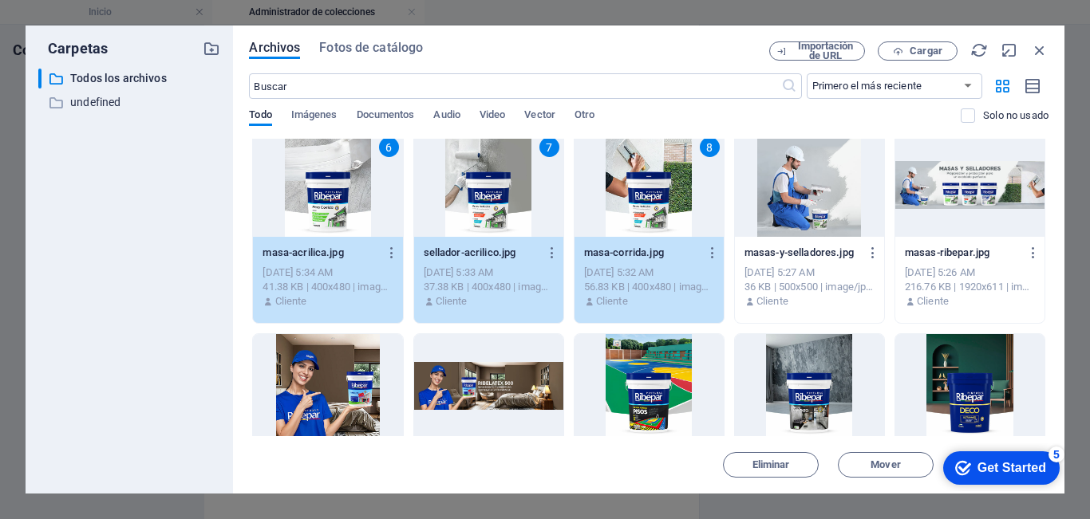
scroll to position [1436, 0]
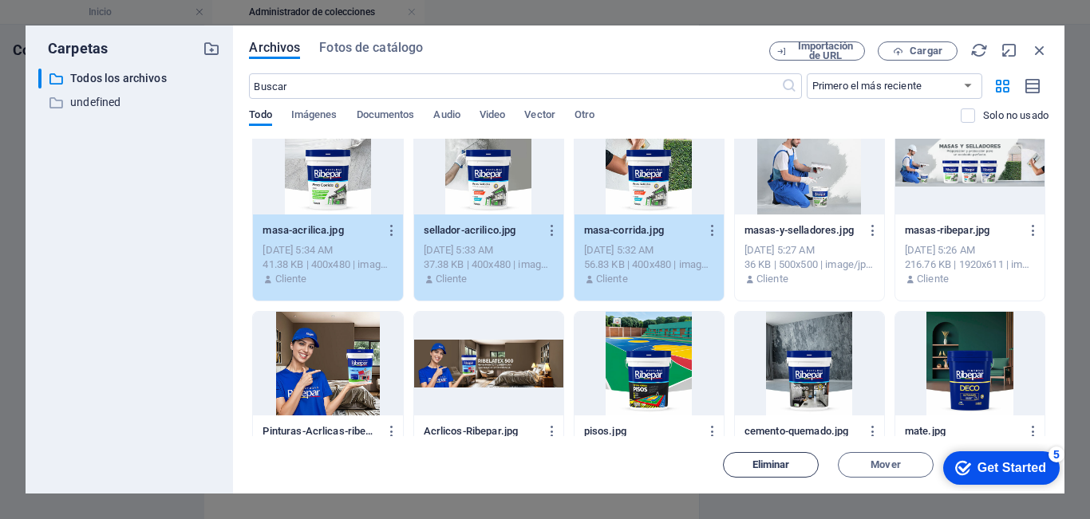
click at [771, 468] on span "Eliminar" at bounding box center [771, 465] width 38 height 10
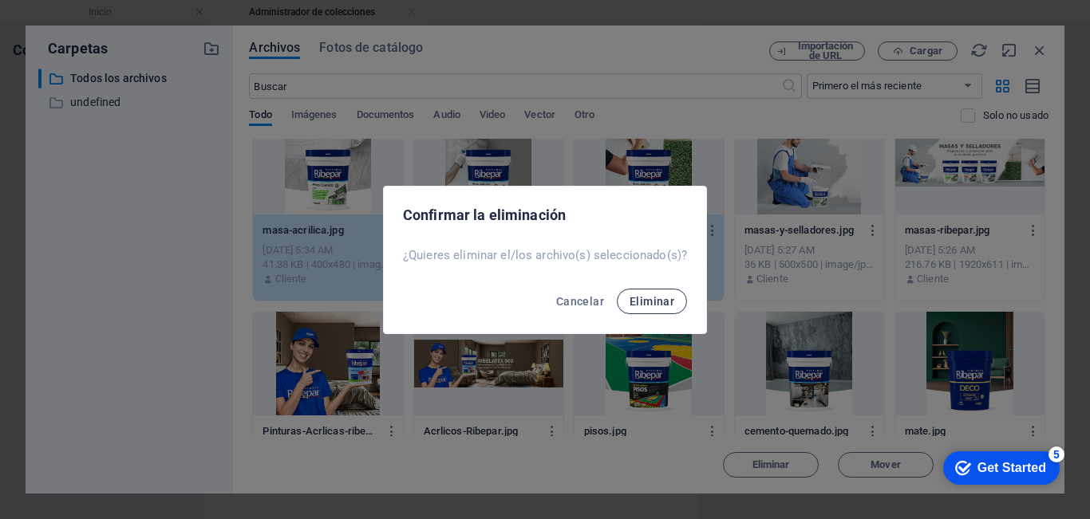
click at [639, 301] on span "Eliminar" at bounding box center [652, 301] width 45 height 13
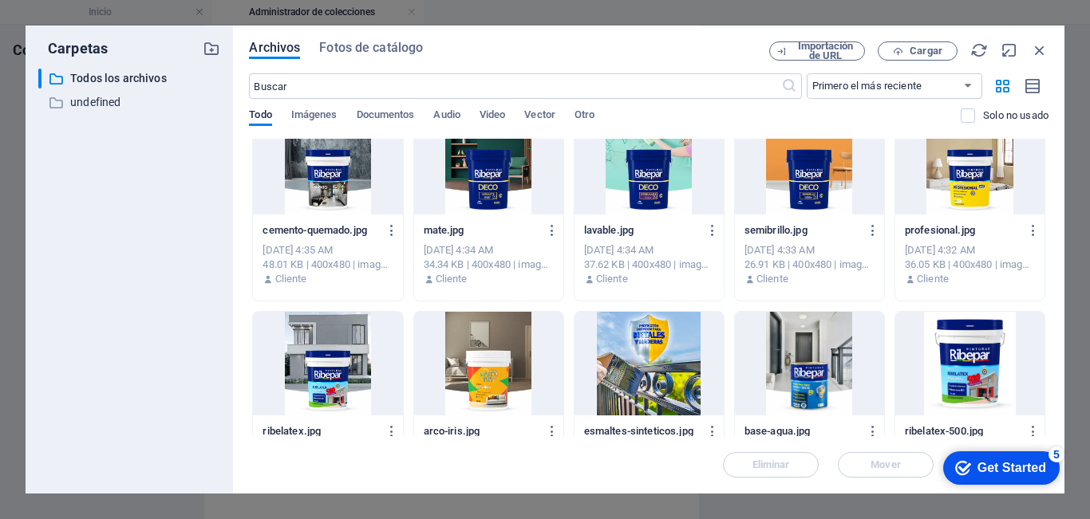
scroll to position [1235, 0]
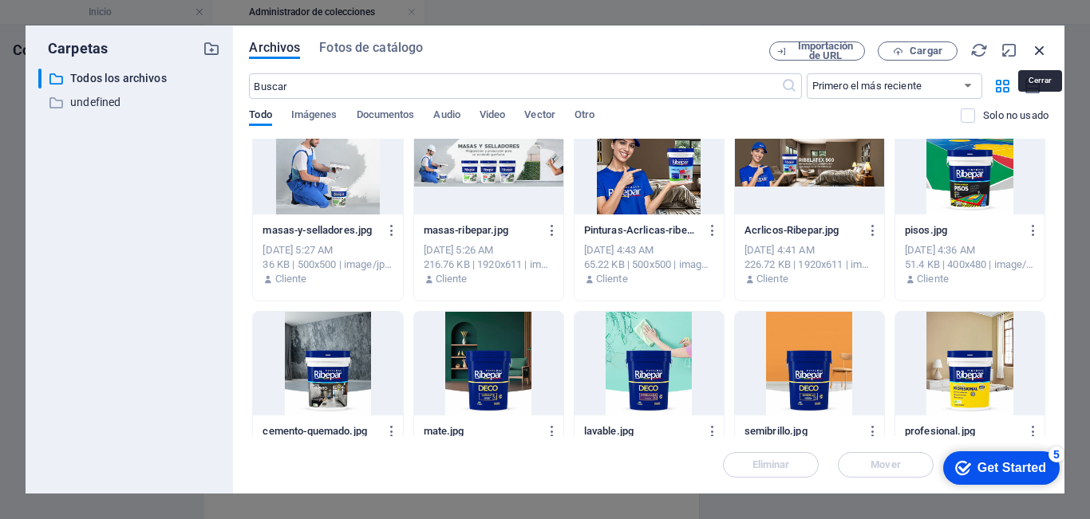
click at [1044, 51] on icon "button" at bounding box center [1040, 50] width 18 height 18
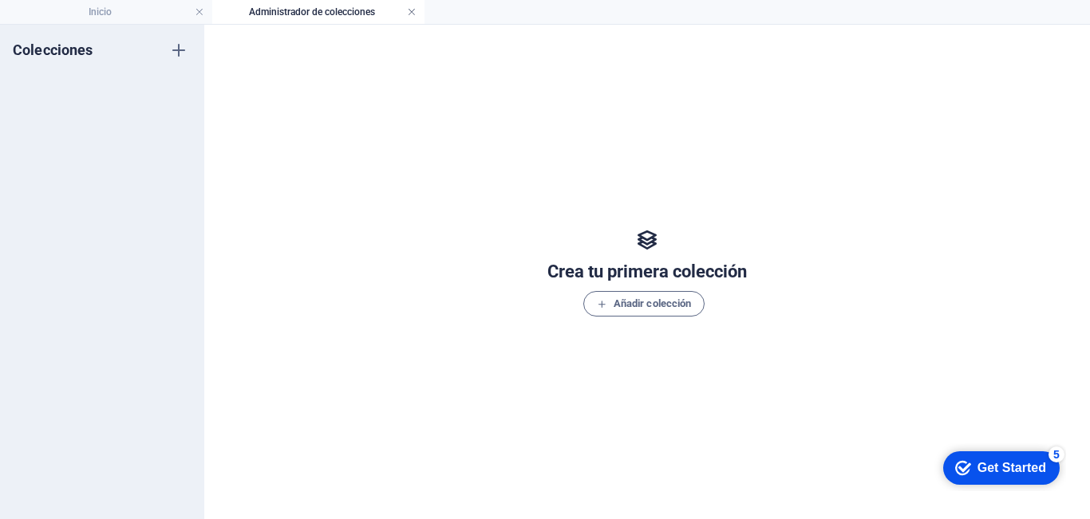
click at [413, 10] on link at bounding box center [412, 12] width 10 height 15
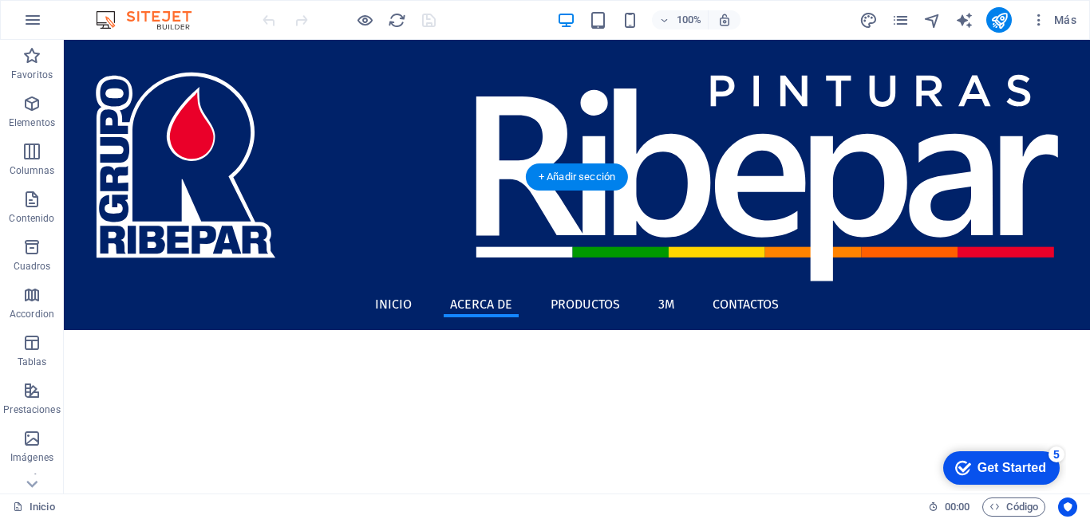
scroll to position [0, 0]
